Goal: Task Accomplishment & Management: Use online tool/utility

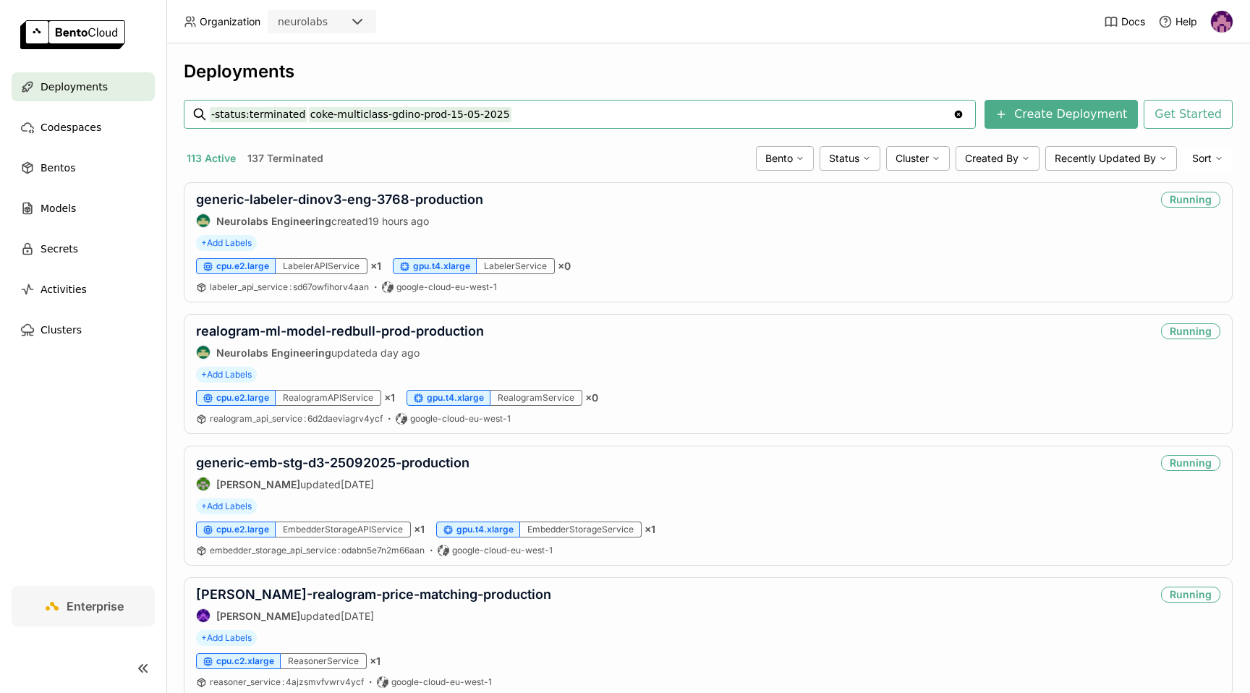
type input "-status:terminated coke-multiclass-gdino-prod-15-05-2025"
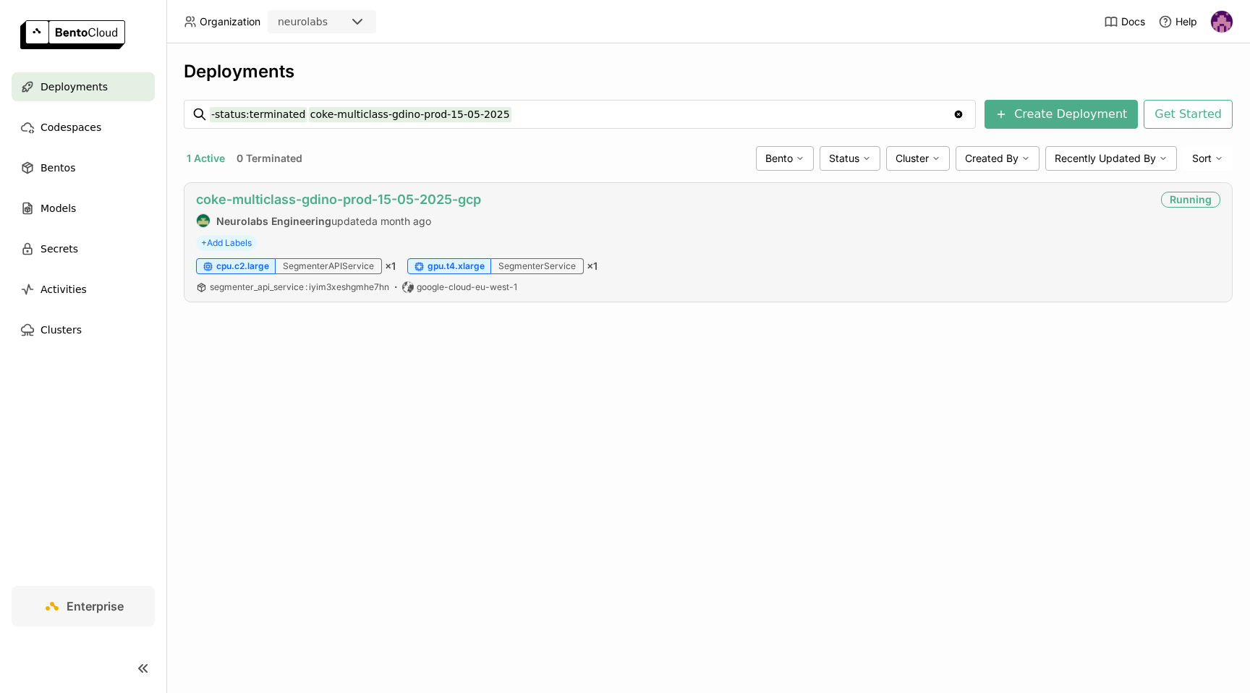
click at [405, 197] on link "coke-multiclass-gdino-prod-15-05-2025-gcp" at bounding box center [338, 199] width 285 height 15
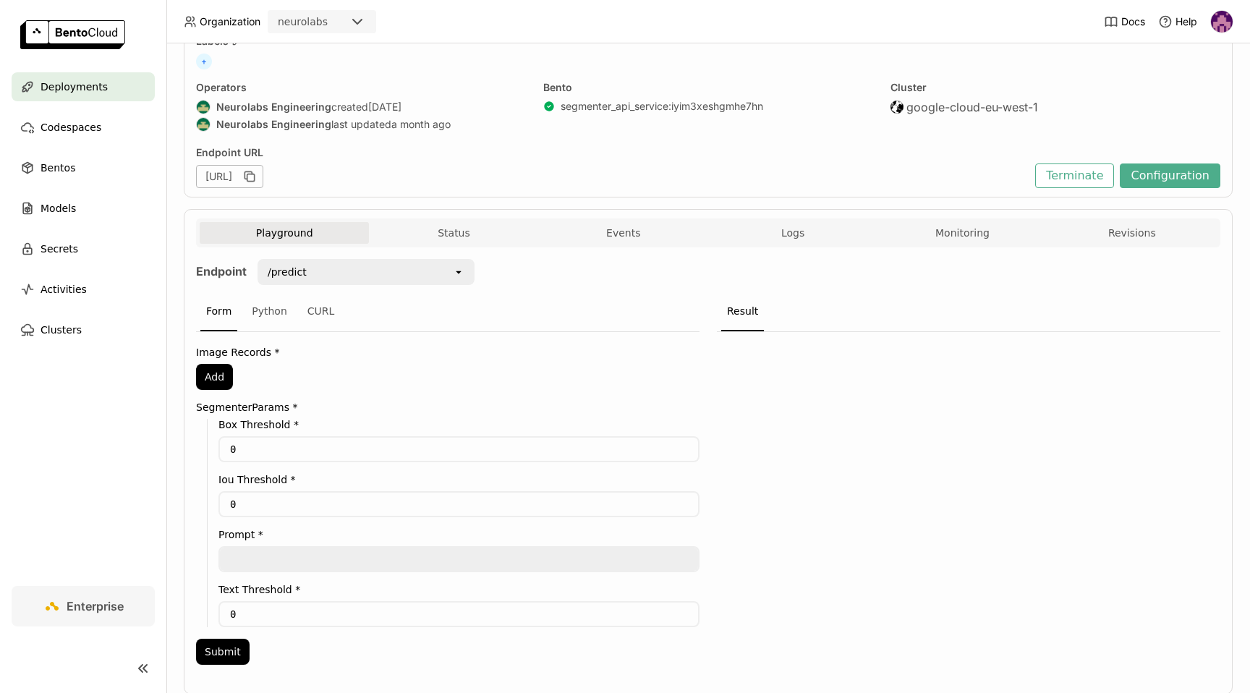
scroll to position [135, 0]
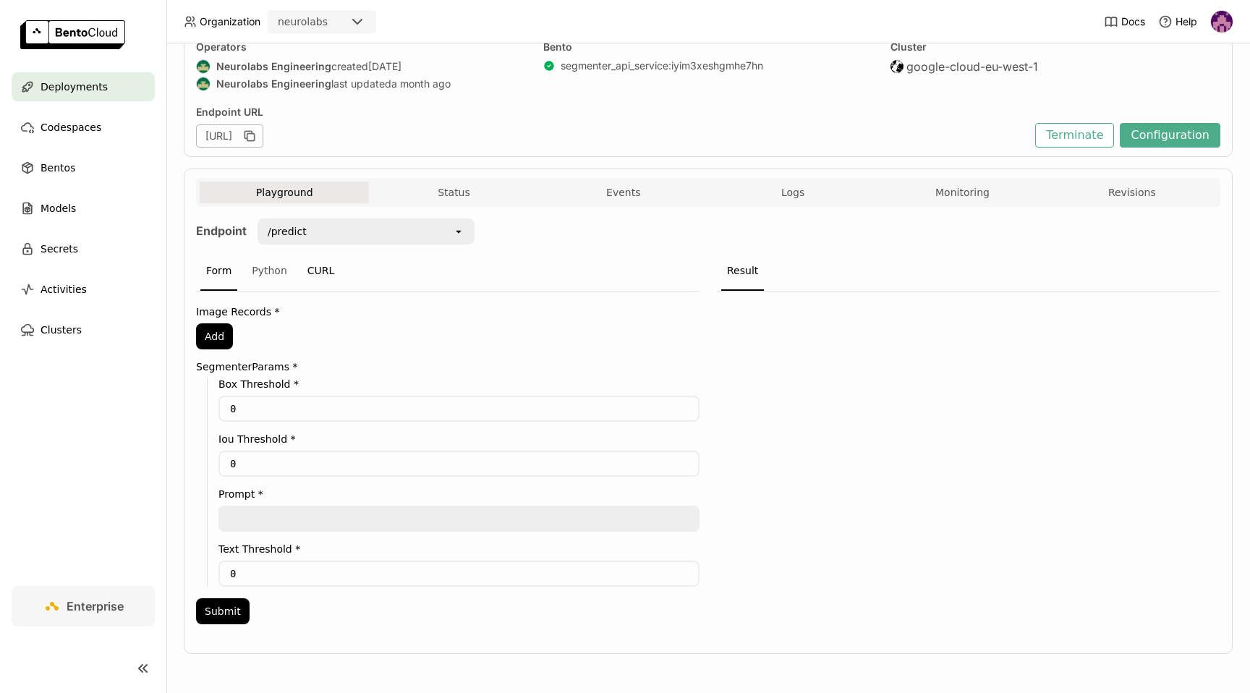
click at [305, 263] on div "CURL" at bounding box center [321, 271] width 39 height 39
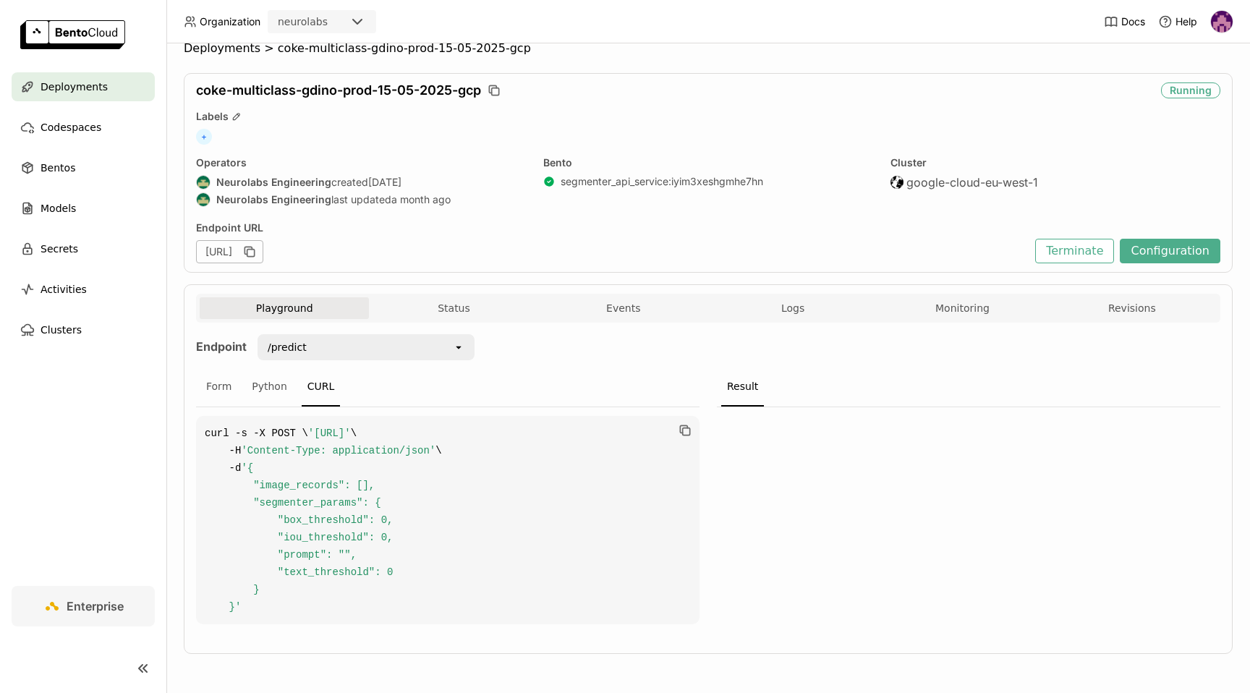
scroll to position [0, 89]
drag, startPoint x: 285, startPoint y: 433, endPoint x: 605, endPoint y: 438, distance: 319.8
click at [351, 438] on span "'[URL]'" at bounding box center [329, 434] width 43 height 12
copy span "[URL]"
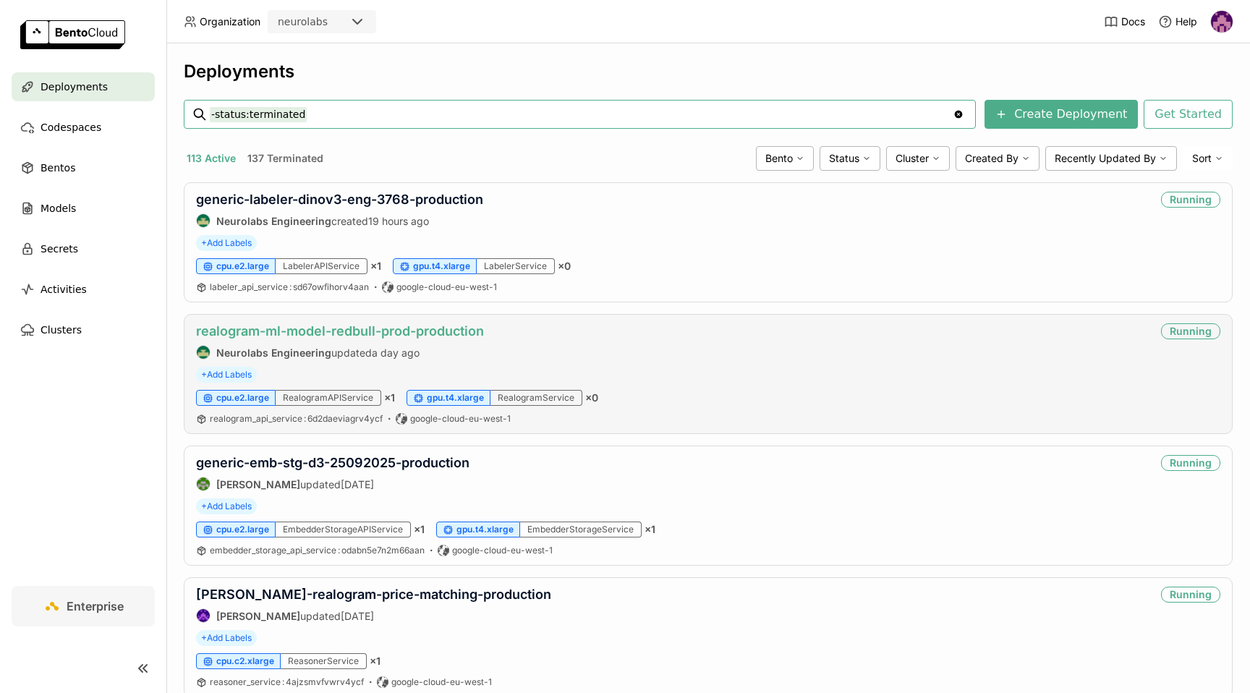
click at [420, 330] on link "realogram-ml-model-redbull-prod-production" at bounding box center [340, 330] width 288 height 15
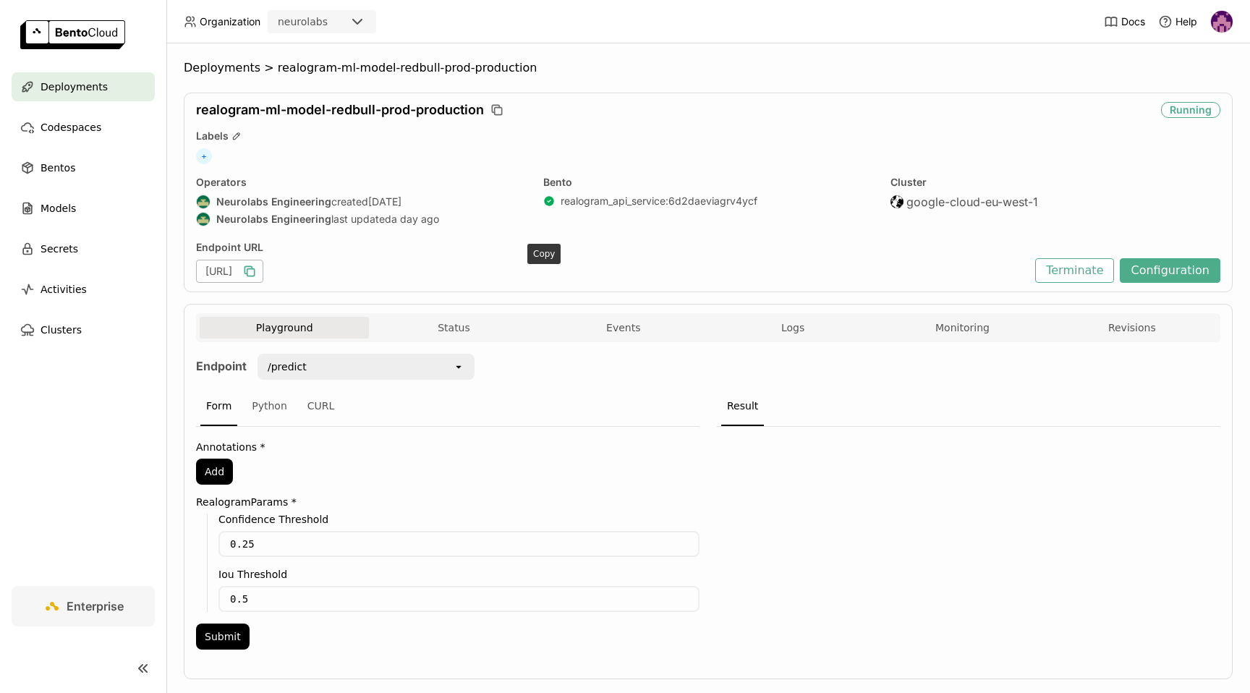
click at [252, 267] on icon "button" at bounding box center [247, 269] width 7 height 7
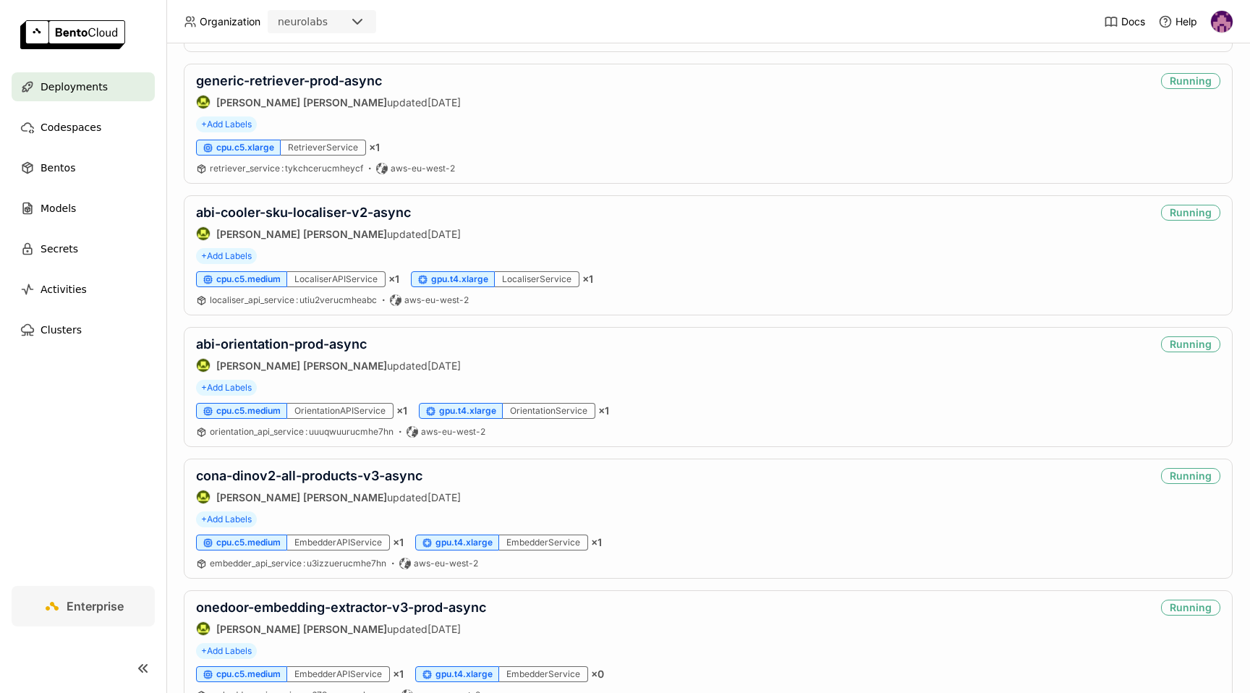
scroll to position [649, 0]
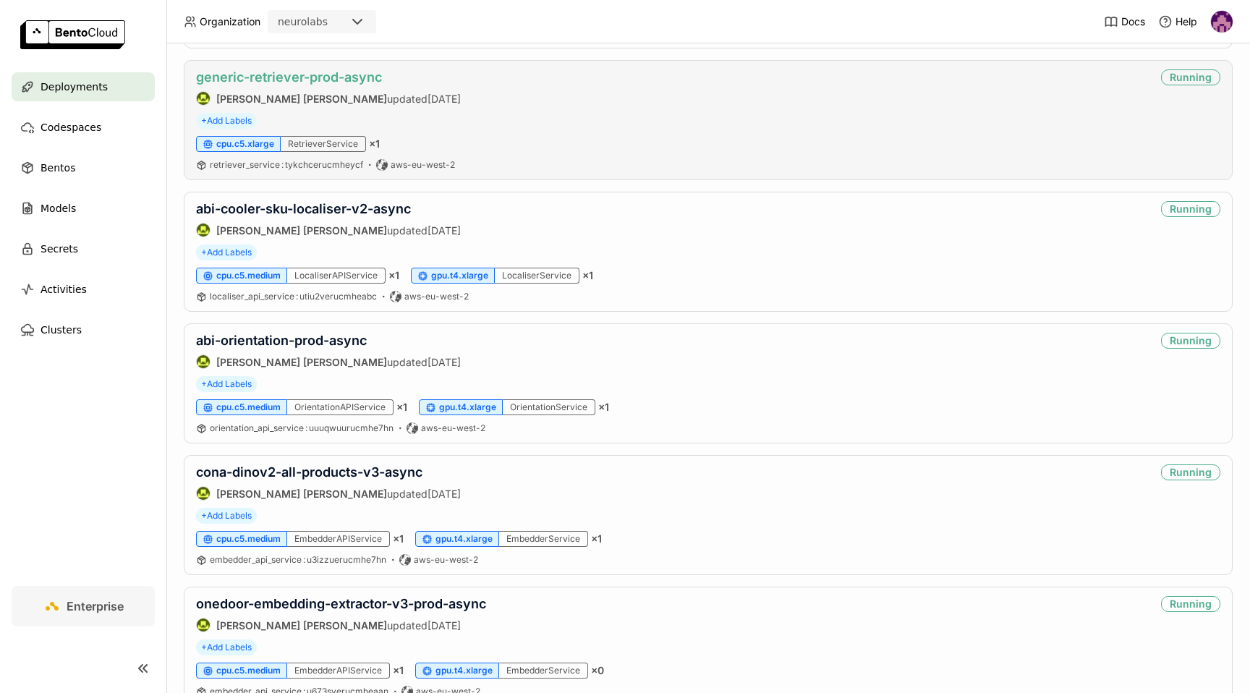
click at [275, 77] on link "generic-retriever-prod-async" at bounding box center [289, 76] width 186 height 15
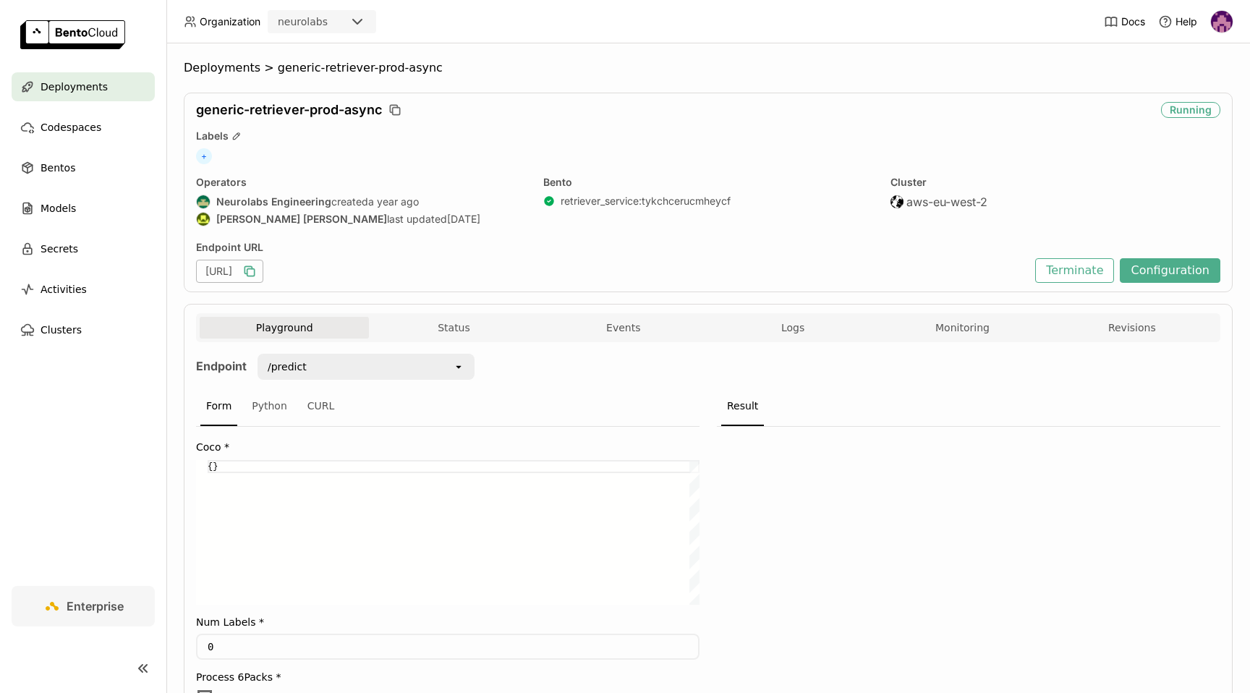
click at [257, 272] on icon "button" at bounding box center [249, 271] width 14 height 14
